Goal: Information Seeking & Learning: Learn about a topic

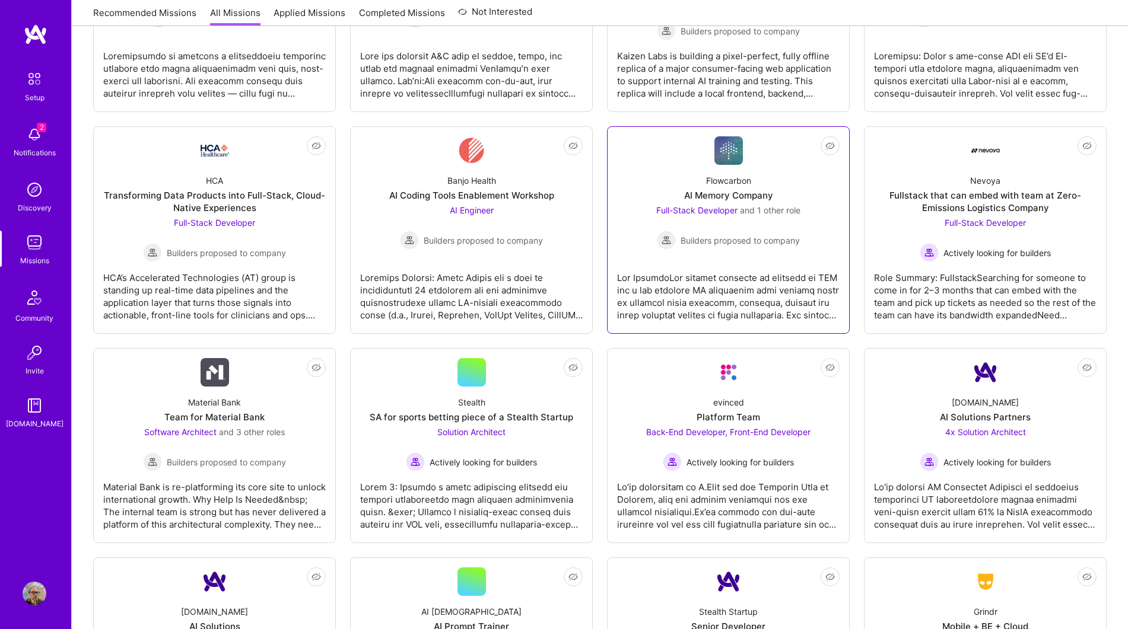
scroll to position [327, 0]
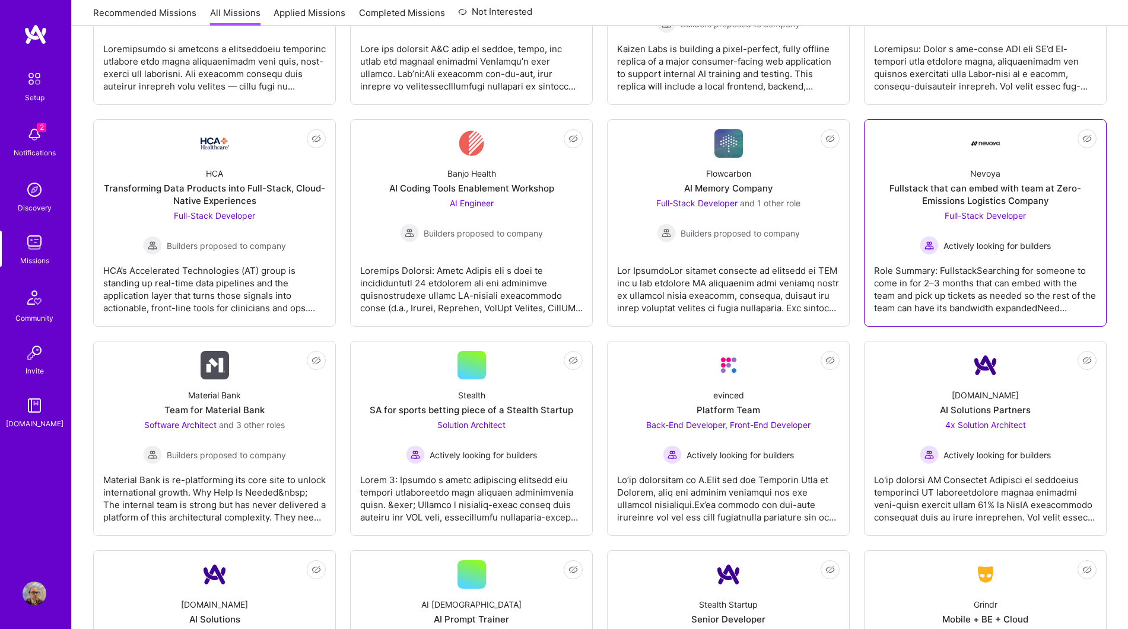
click at [1033, 163] on div "Nevoya Fullstack that can embed with team at Zero-Emissions Logistics Company F…" at bounding box center [985, 206] width 222 height 97
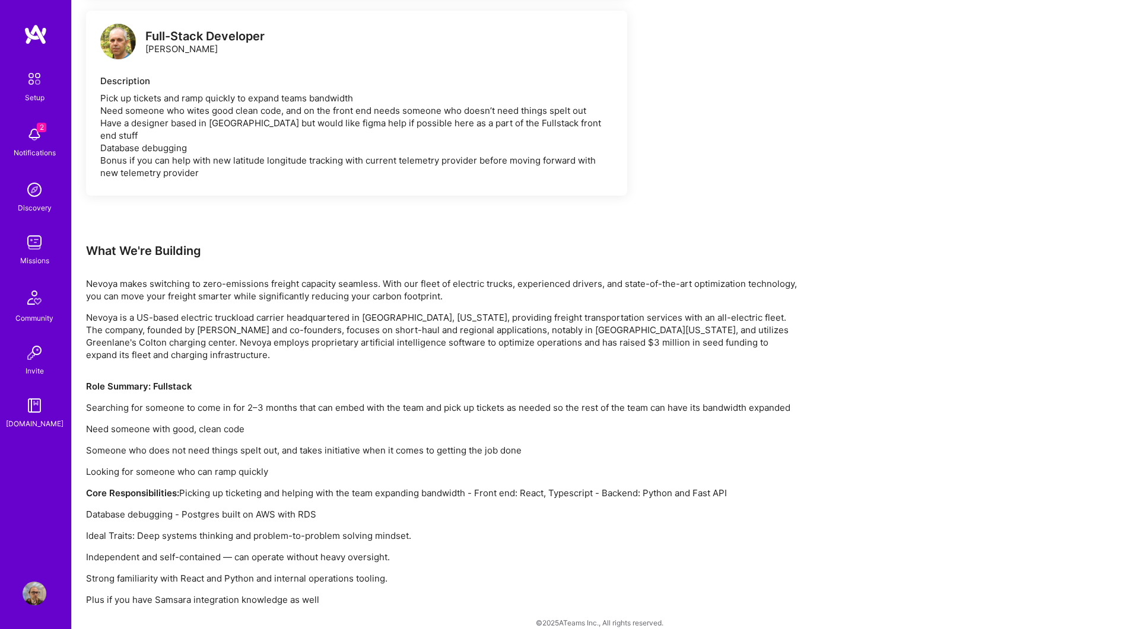
scroll to position [699, 0]
click at [33, 247] on img at bounding box center [35, 243] width 24 height 24
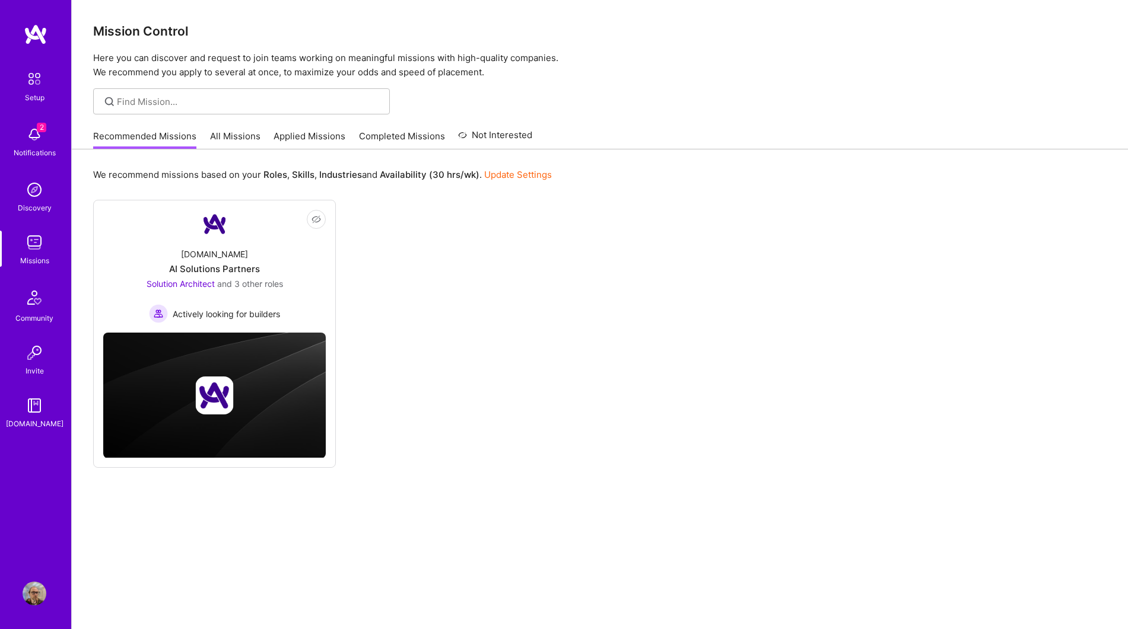
click at [236, 130] on link "All Missions" at bounding box center [235, 140] width 50 height 20
